Goal: Task Accomplishment & Management: Manage account settings

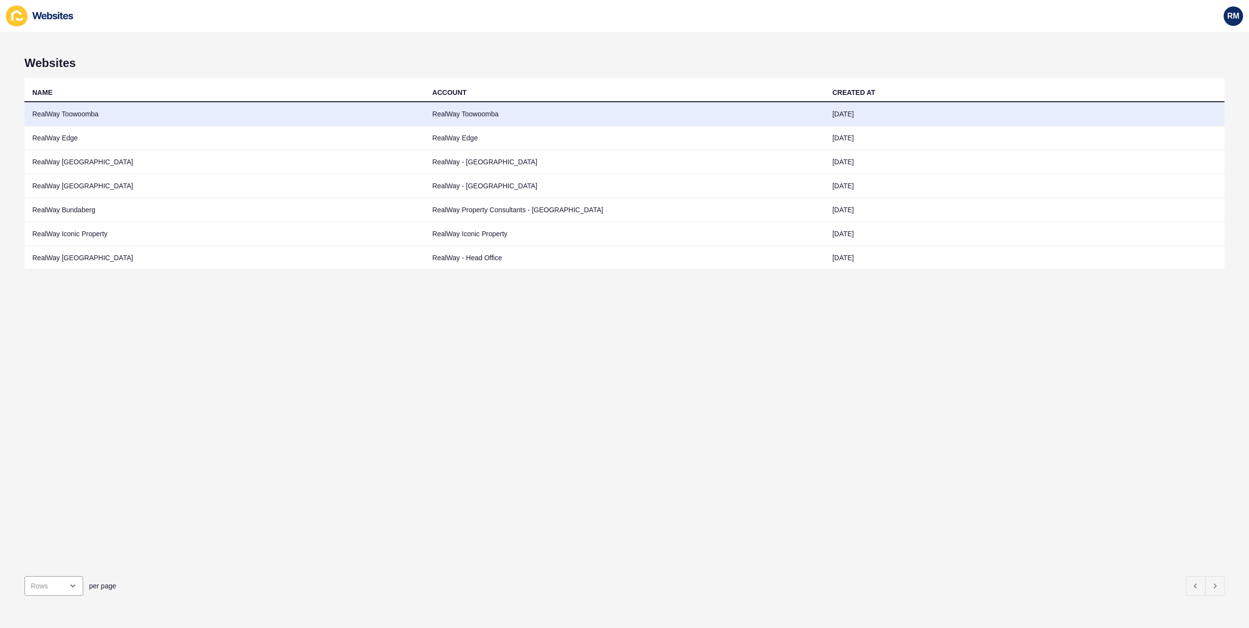
click at [97, 121] on td "RealWay Toowoomba" at bounding box center [224, 114] width 400 height 24
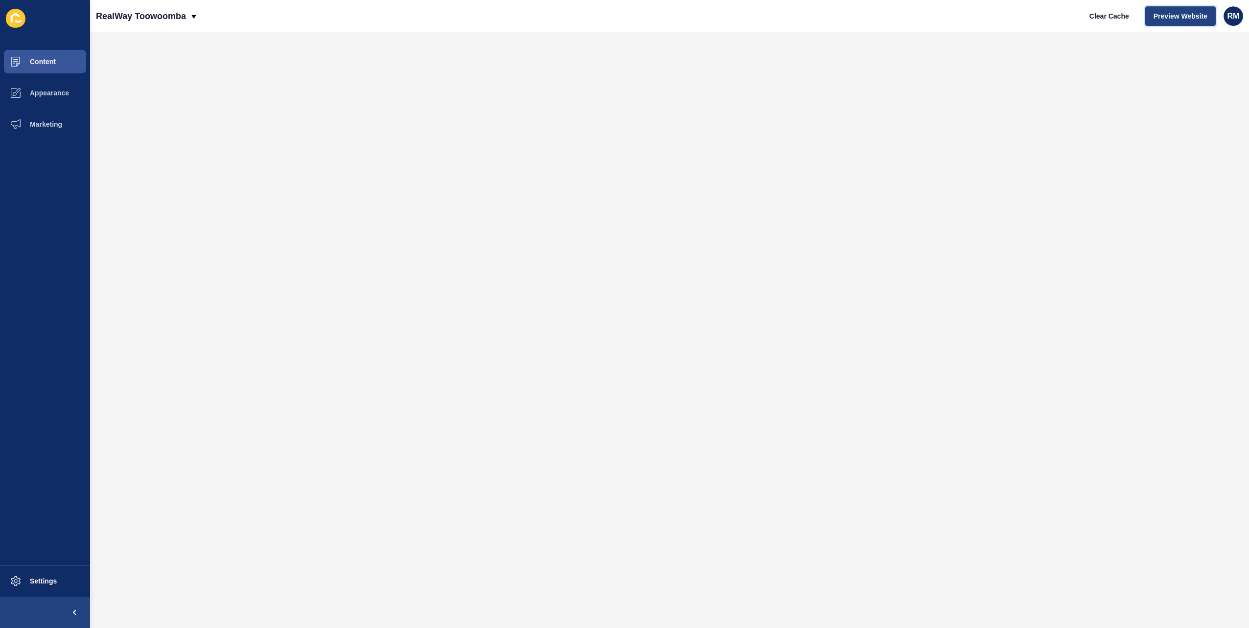
click at [1178, 18] on span "Preview Website" at bounding box center [1180, 16] width 54 height 10
click at [133, 12] on p "RealWay Toowoomba" at bounding box center [141, 16] width 90 height 24
click at [152, 147] on link "RealWay [GEOGRAPHIC_DATA]" at bounding box center [154, 149] width 116 height 22
click at [52, 578] on span "Settings" at bounding box center [28, 581] width 58 height 8
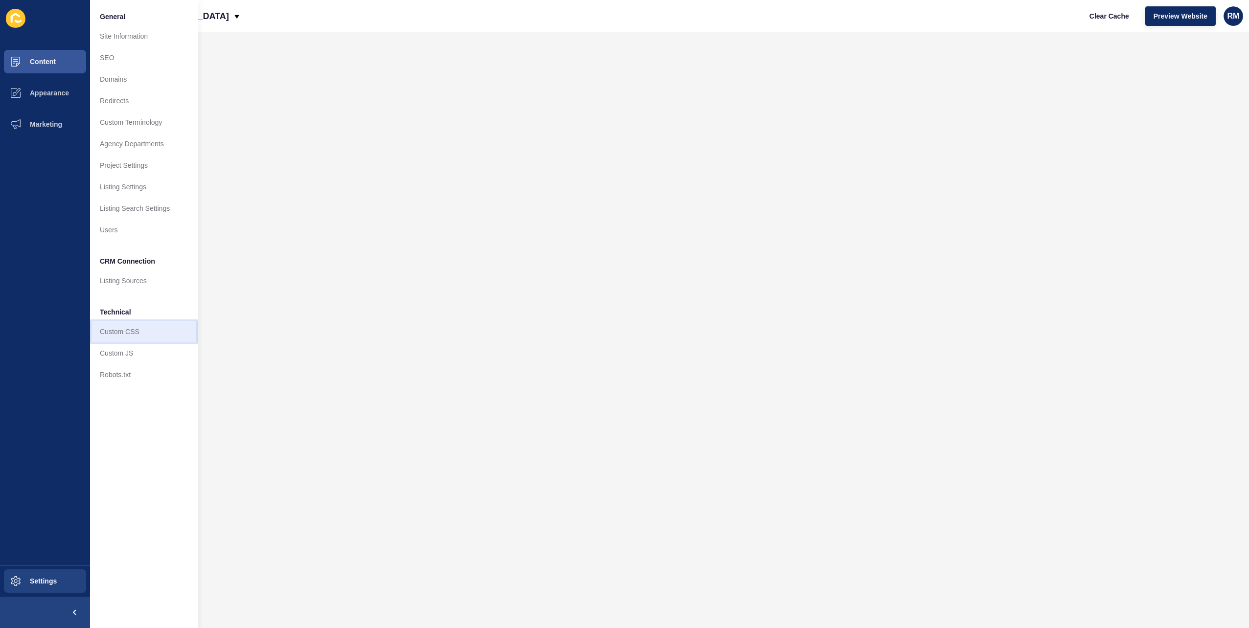
click at [137, 331] on link "Custom CSS" at bounding box center [144, 332] width 108 height 22
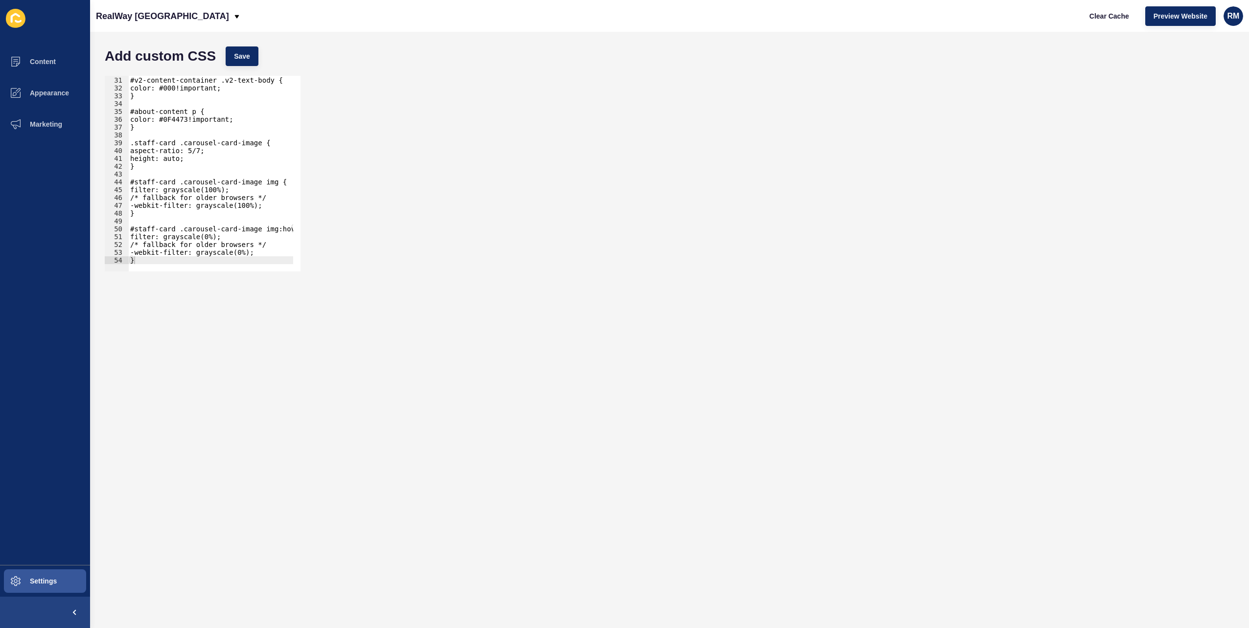
scroll to position [234, 0]
drag, startPoint x: 165, startPoint y: 168, endPoint x: 119, endPoint y: 145, distance: 51.7
click at [119, 145] on div "} 30 31 32 33 34 35 36 37 38 39 40 41 42 43 44 45 46 47 48 49 50 51 52 53 54 #v…" at bounding box center [203, 174] width 196 height 196
click at [193, 144] on div "#v2-content-container .v2-text-body { color: #000!important; } #about-content p…" at bounding box center [210, 174] width 165 height 196
type textarea ".staff-card .carousel-card-image {"
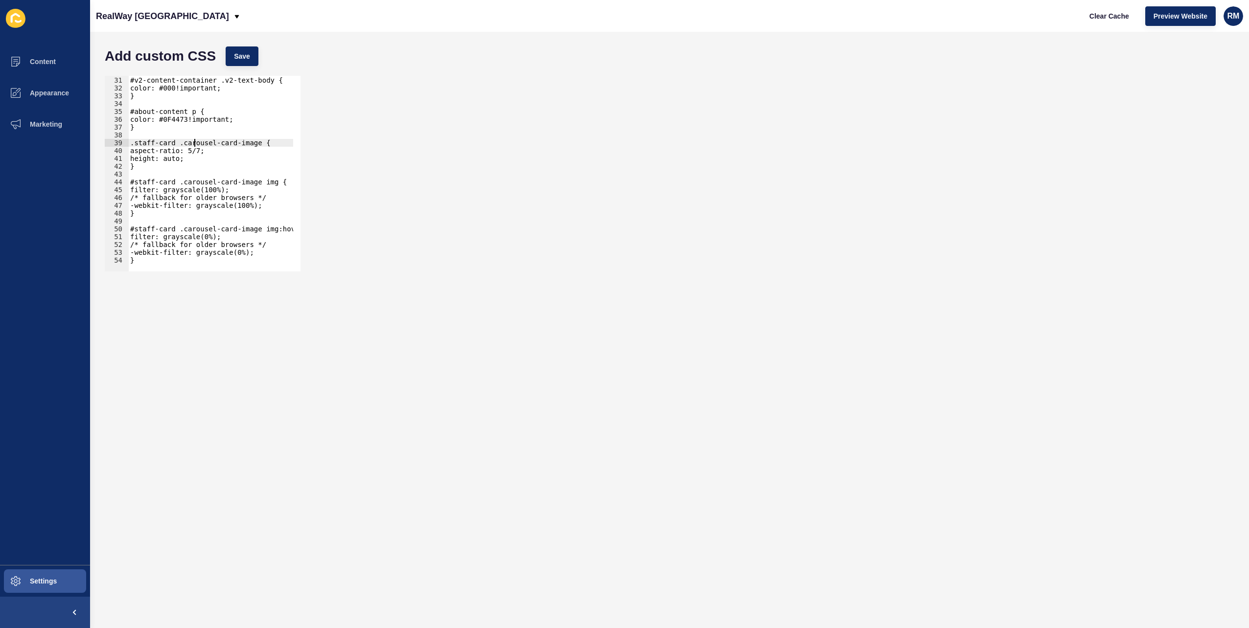
click at [168, 137] on div "#v2-content-container .v2-text-body { color: #000!important; } #about-content p…" at bounding box center [335, 171] width 414 height 204
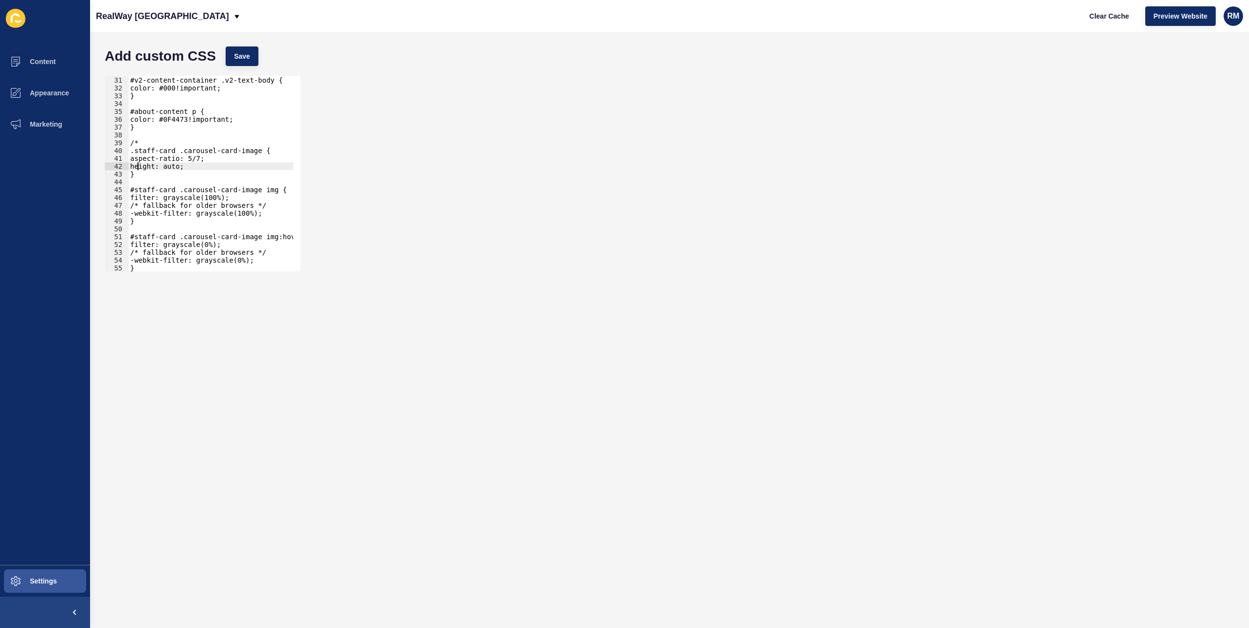
type textarea "}"
type textarea "*/"
click at [257, 53] on button "Save" at bounding box center [242, 56] width 33 height 20
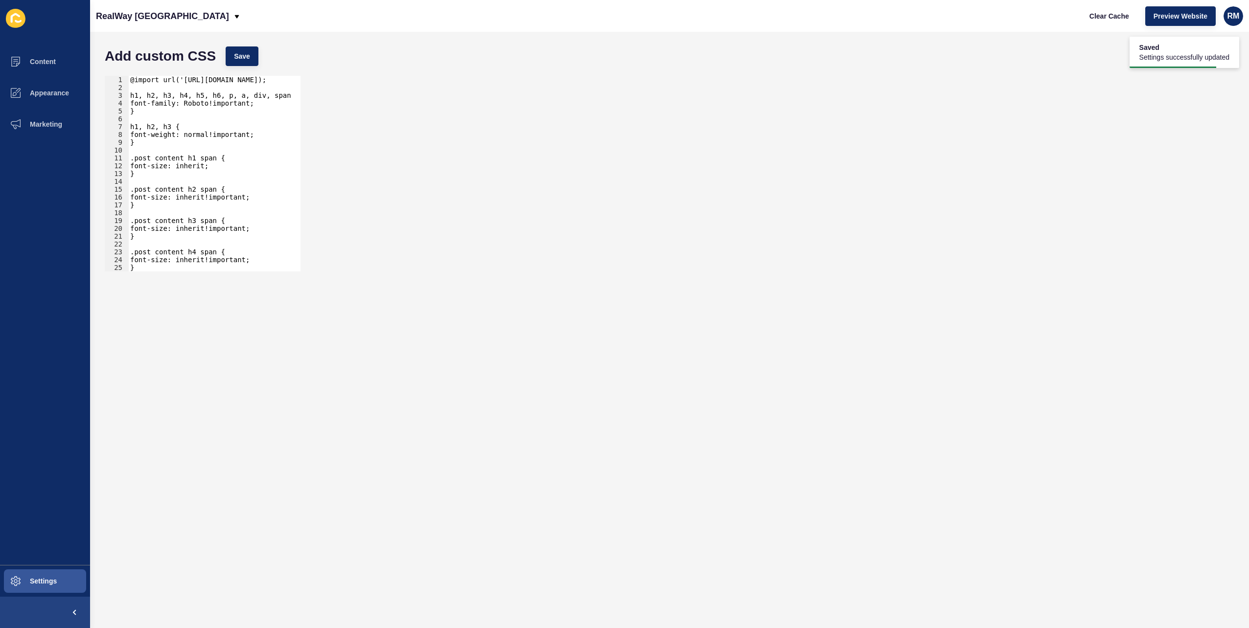
scroll to position [0, 0]
click at [1108, 13] on span "Clear Cache" at bounding box center [1109, 16] width 40 height 10
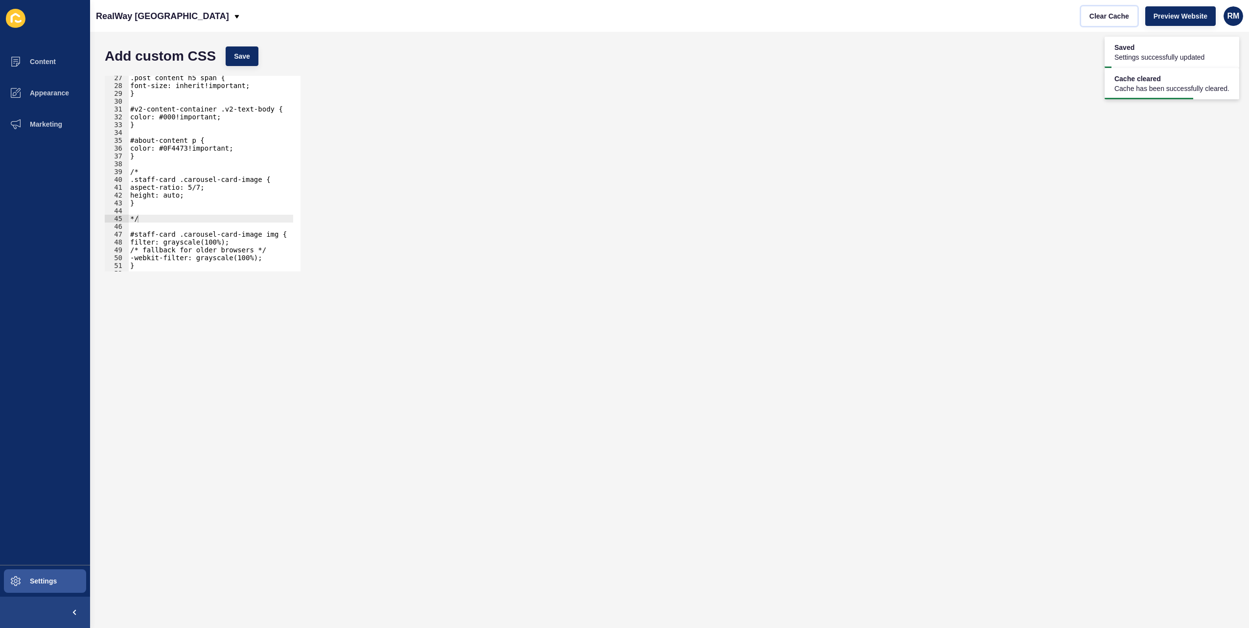
scroll to position [206, 0]
click at [159, 213] on div ".post_content h5 span { font-size: inherit!important; } #v2-content-container .…" at bounding box center [335, 176] width 414 height 204
click at [156, 218] on div ".post_content h5 span { font-size: inherit!important; } #v2-content-container .…" at bounding box center [335, 176] width 414 height 204
type textarea "*"
click at [149, 167] on div ".post_content h5 span { font-size: inherit!important; } #v2-content-container .…" at bounding box center [335, 176] width 414 height 204
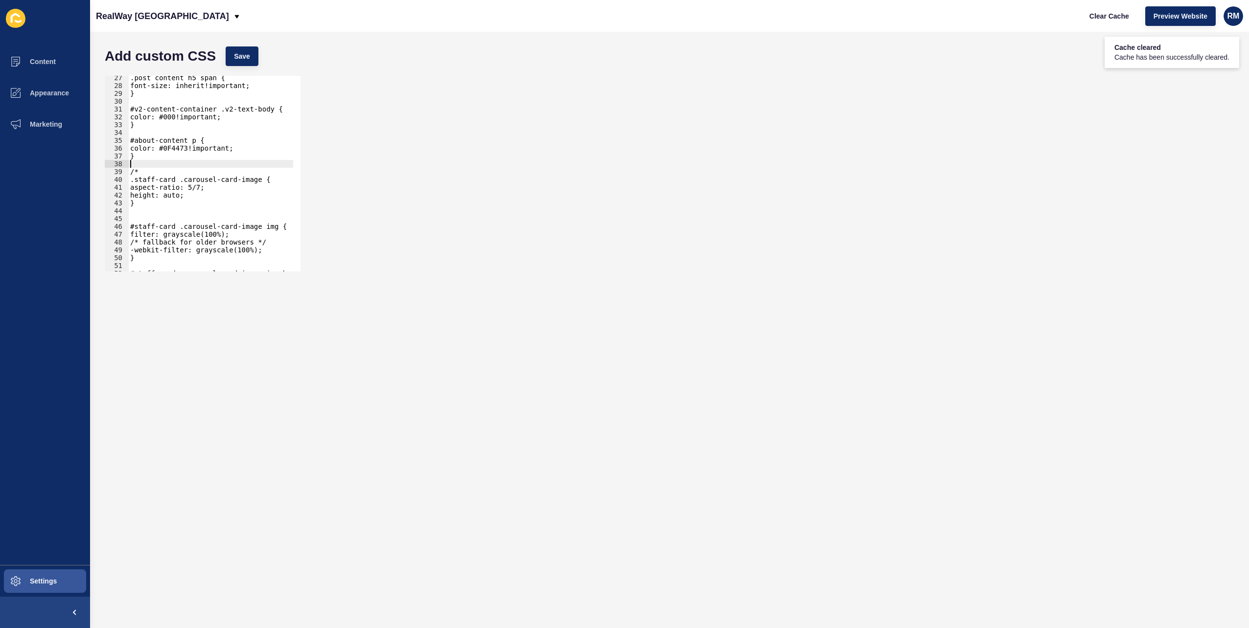
click at [142, 172] on div ".post_content h5 span { font-size: inherit!important; } #v2-content-container .…" at bounding box center [335, 176] width 414 height 204
type textarea "/"
drag, startPoint x: 208, startPoint y: 179, endPoint x: 123, endPoint y: 178, distance: 84.7
click at [123, 178] on div "27 28 29 30 31 32 33 34 35 36 37 38 39 40 41 42 43 44 45 46 47 48 49 50 51 52 5…" at bounding box center [203, 174] width 196 height 196
type textarea "aspect-ratio: 5/7;"
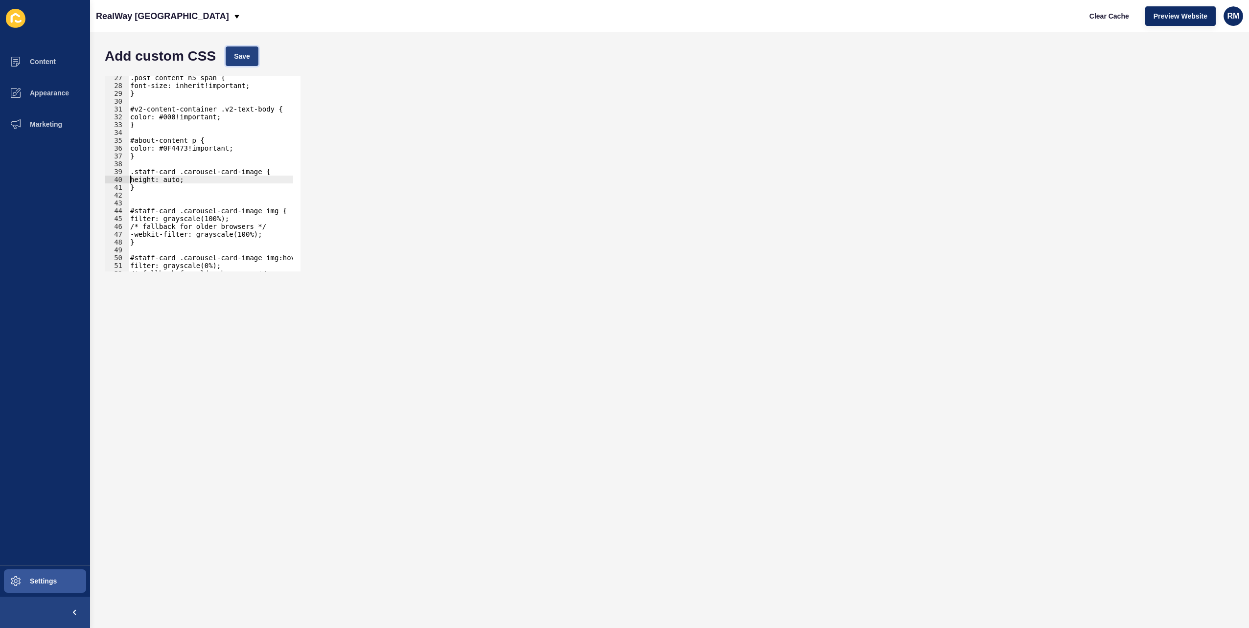
click at [241, 52] on span "Save" at bounding box center [242, 56] width 16 height 10
click at [1124, 19] on span "Clear Cache" at bounding box center [1109, 16] width 40 height 10
click at [159, 187] on div ".post_content h5 span { font-size: inherit!important; } #v2-content-container .…" at bounding box center [335, 176] width 414 height 204
click at [193, 178] on div ".post_content h5 span { font-size: inherit!important; } #v2-content-container .…" at bounding box center [335, 176] width 414 height 204
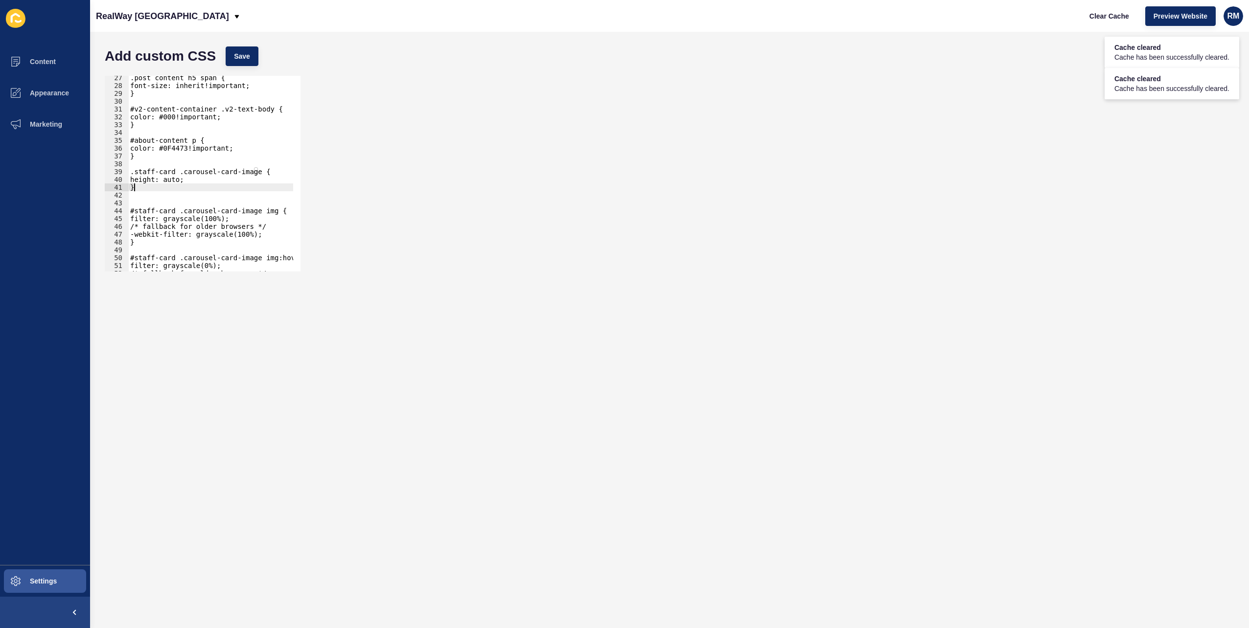
type textarea "height: auto;"
paste textarea "aspect-ratio: 5/7;"
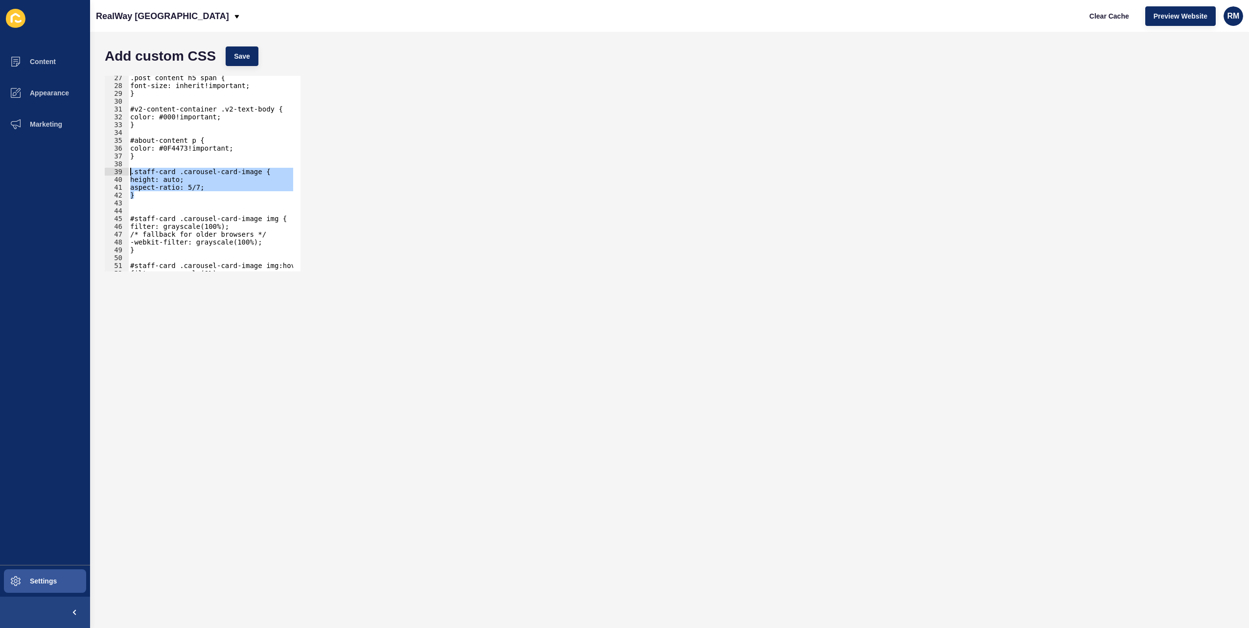
drag, startPoint x: 142, startPoint y: 194, endPoint x: 124, endPoint y: 174, distance: 27.4
click at [124, 174] on div "aspect-ratio: 5/7; 27 28 29 30 31 32 33 34 35 36 37 38 39 40 41 42 43 44 45 46 …" at bounding box center [203, 174] width 196 height 196
type textarea ".staff-card .carousel-card-image { height: auto;"
click at [160, 19] on p "RealWay [GEOGRAPHIC_DATA]" at bounding box center [162, 16] width 133 height 24
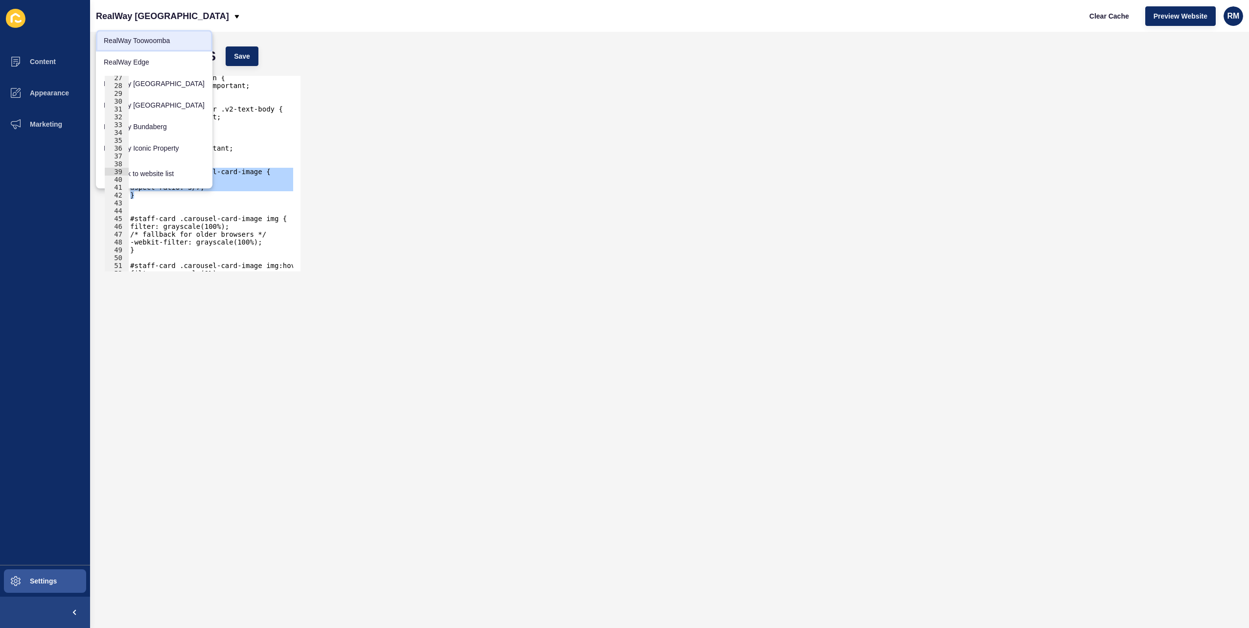
drag, startPoint x: 160, startPoint y: 19, endPoint x: 137, endPoint y: 43, distance: 33.2
click at [137, 43] on link "RealWay Toowoomba" at bounding box center [154, 41] width 116 height 22
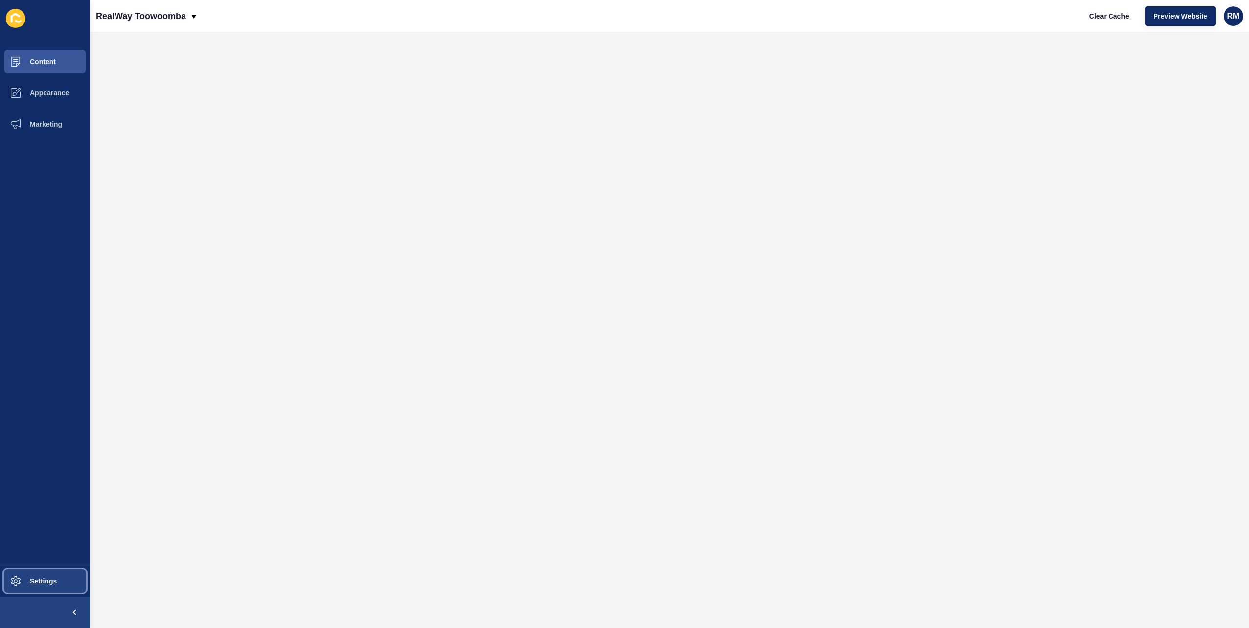
click at [40, 573] on button "Settings" at bounding box center [45, 581] width 90 height 31
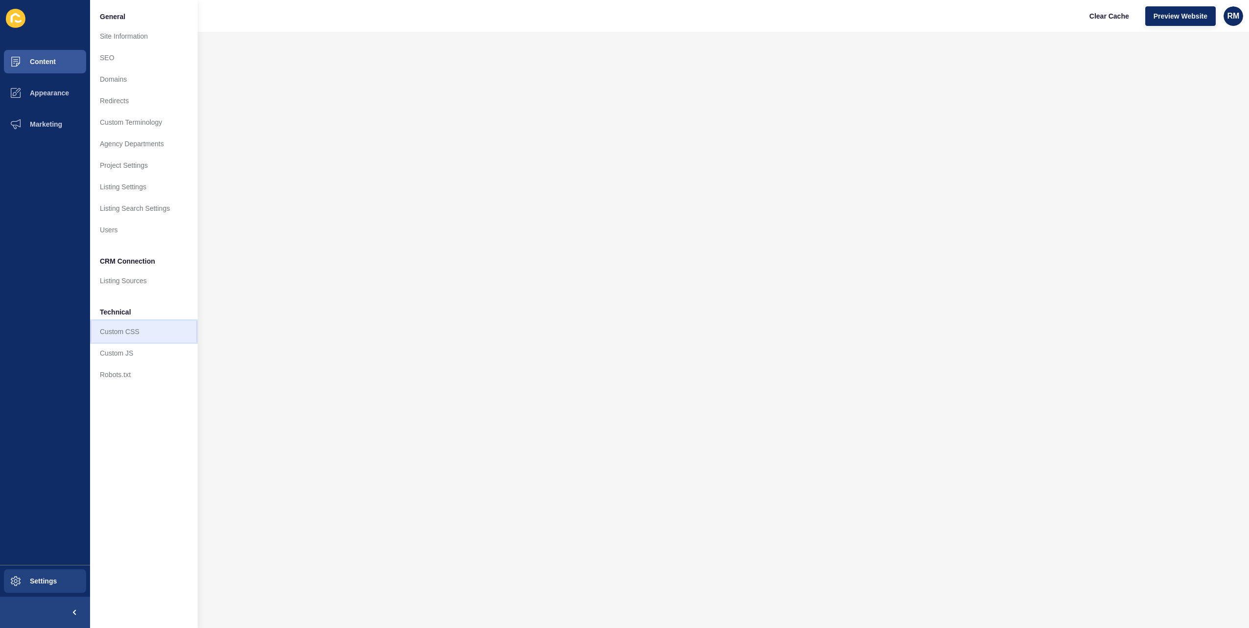
click at [118, 329] on link "Custom CSS" at bounding box center [144, 332] width 108 height 22
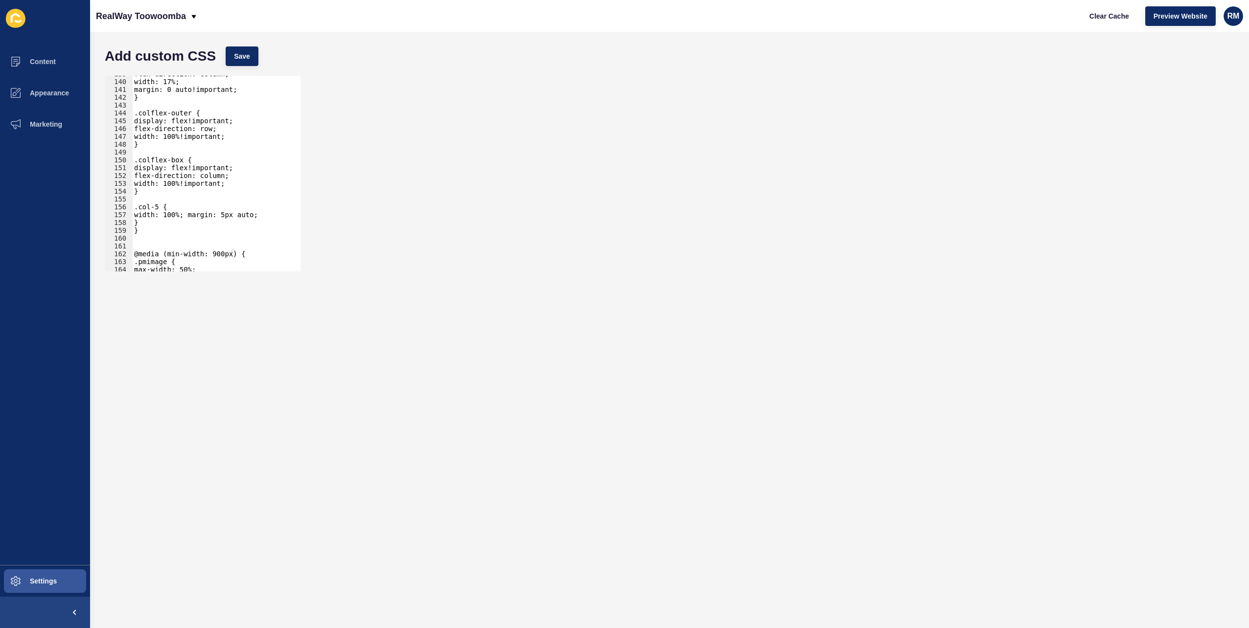
scroll to position [1111, 0]
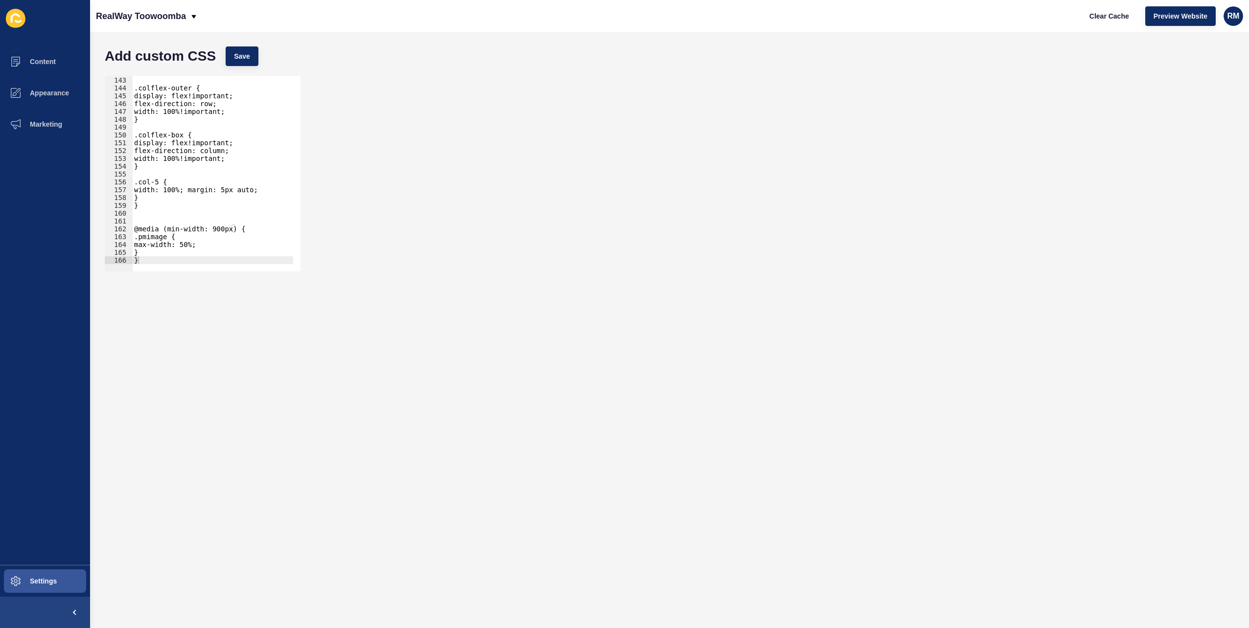
type textarea "}"
click at [161, 253] on div "} .colflex-outer { display: flex!important; flex-direction: row; width: 100%!im…" at bounding box center [486, 171] width 709 height 204
click at [158, 255] on div "} .colflex-outer { display: flex!important; flex-direction: row; width: 100%!im…" at bounding box center [486, 171] width 709 height 204
click at [154, 260] on div "} .colflex-outer { display: flex!important; flex-direction: row; width: 100%!im…" at bounding box center [486, 171] width 709 height 204
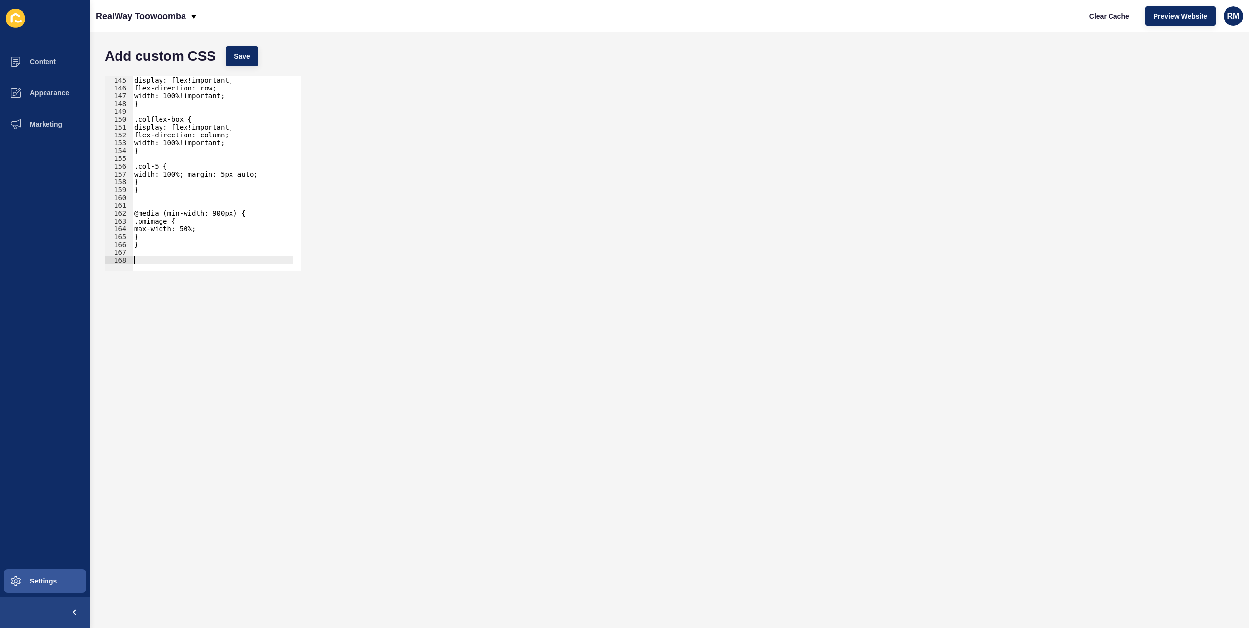
paste textarea "}"
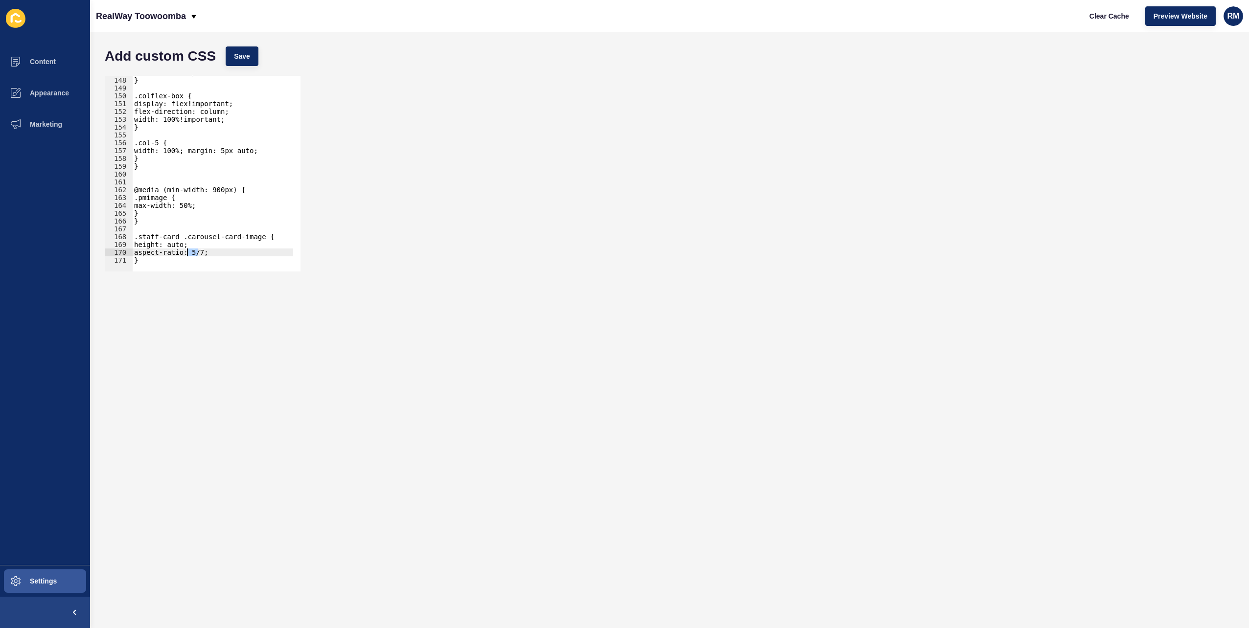
drag, startPoint x: 198, startPoint y: 252, endPoint x: 192, endPoint y: 253, distance: 5.9
click at [188, 253] on div "width: 100%!important; } .colflex-box { display: flex!important; flex-direction…" at bounding box center [486, 171] width 709 height 204
type textarea "aspect-ratio: 4/5;"
click at [241, 47] on button "Save" at bounding box center [242, 56] width 33 height 20
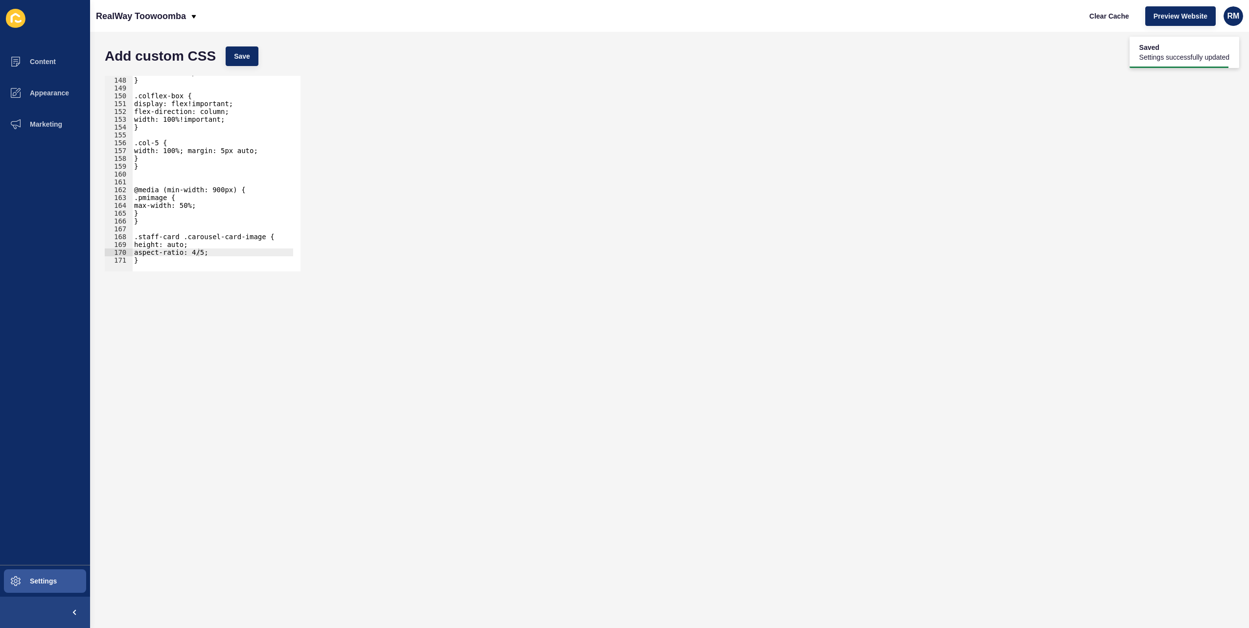
click at [1113, 5] on div "Clear Cache Preview Website RM" at bounding box center [1162, 15] width 170 height 27
click at [1112, 6] on button "Clear Cache" at bounding box center [1109, 16] width 56 height 20
click at [1107, 11] on span "Clear Cache" at bounding box center [1109, 16] width 40 height 10
click at [860, 96] on div "aspect-ratio: 4/5; 147 148 149 150 151 152 153 154 155 156 157 158 159 160 161 …" at bounding box center [669, 174] width 1139 height 206
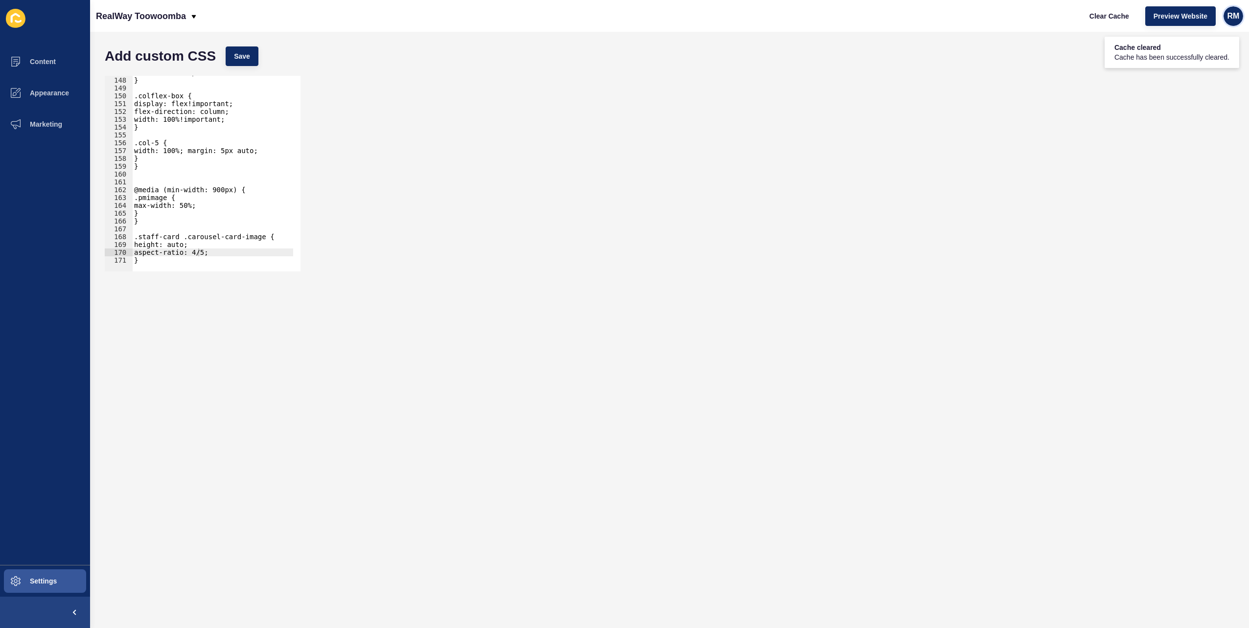
click at [1229, 8] on div "RM" at bounding box center [1233, 16] width 20 height 20
click at [1220, 76] on link "Logout" at bounding box center [1209, 82] width 72 height 22
